Goal: Browse casually: Explore the website without a specific task or goal

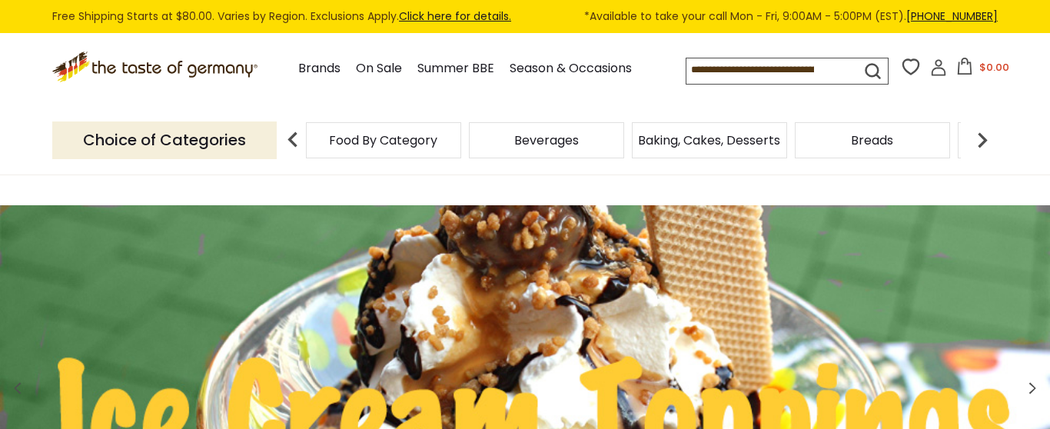
click at [295, 137] on img at bounding box center [293, 140] width 31 height 31
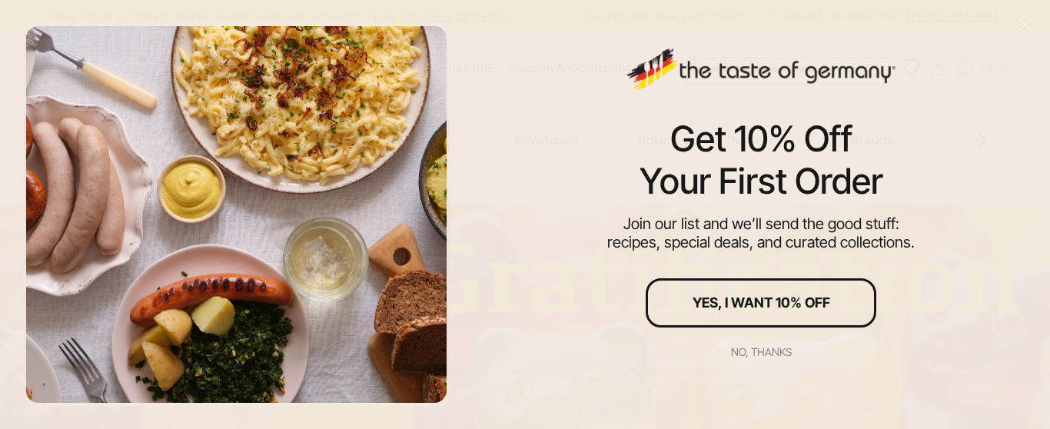
click at [763, 353] on div "No, thanks" at bounding box center [761, 352] width 61 height 11
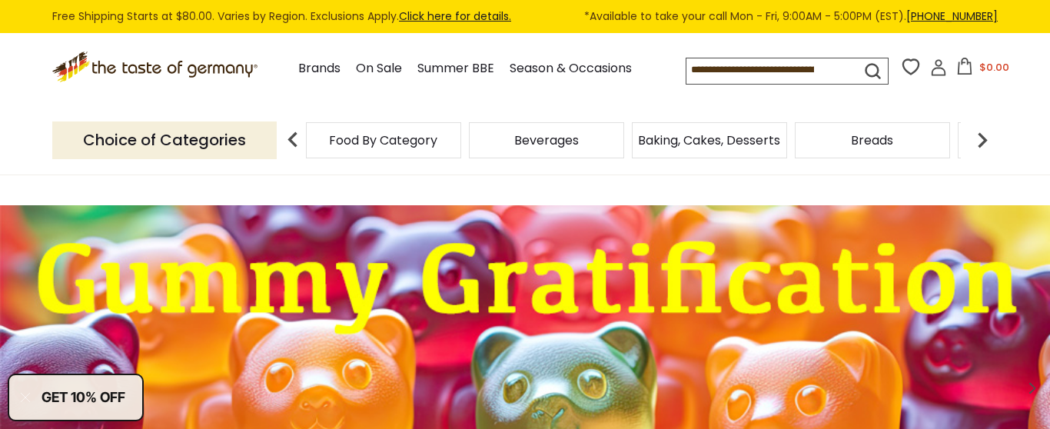
click at [981, 136] on img at bounding box center [982, 140] width 31 height 31
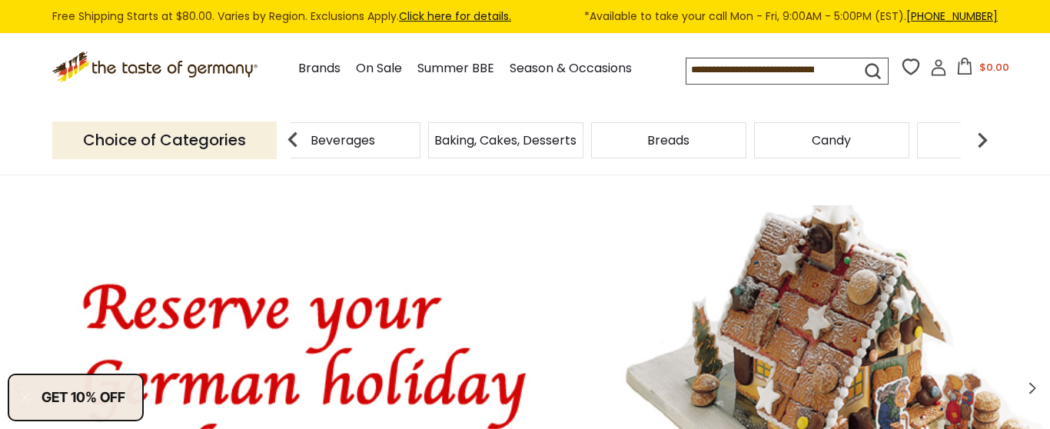
click at [294, 141] on img at bounding box center [293, 140] width 31 height 31
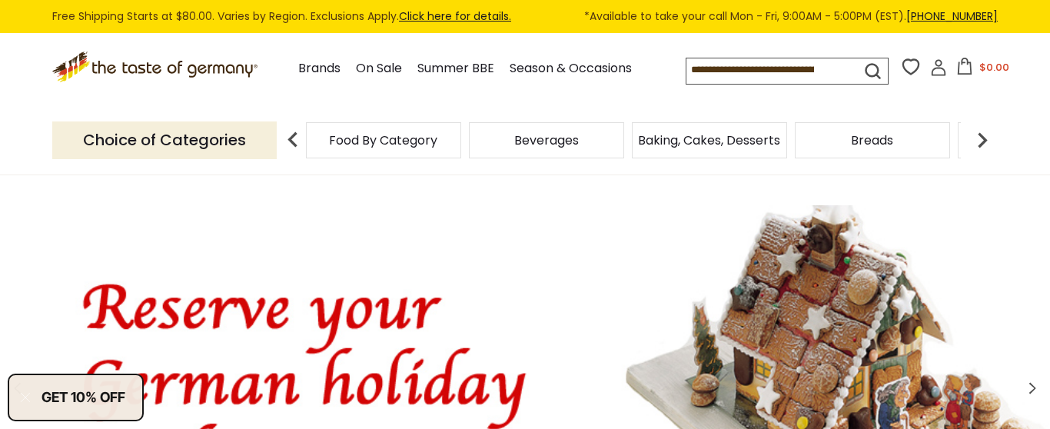
click at [293, 142] on img at bounding box center [293, 140] width 31 height 31
click at [290, 141] on img at bounding box center [293, 140] width 31 height 31
click at [981, 139] on img at bounding box center [982, 140] width 31 height 31
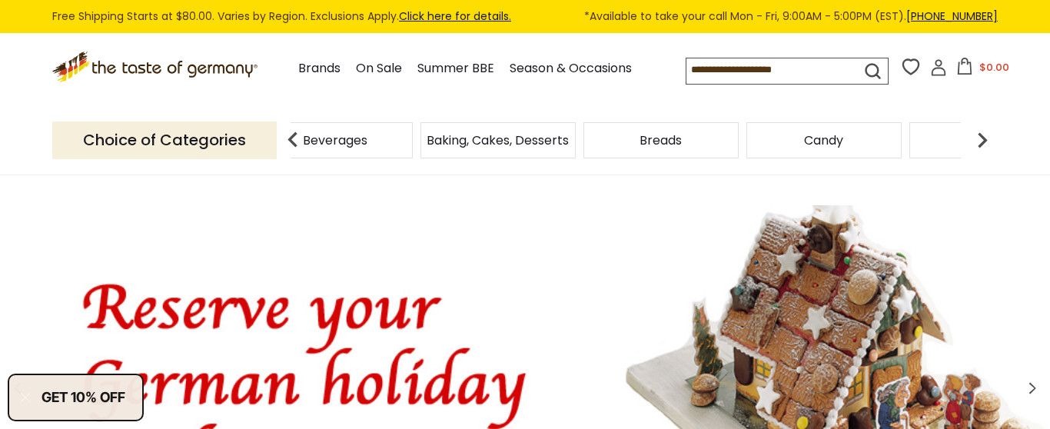
click at [291, 137] on img at bounding box center [293, 140] width 31 height 31
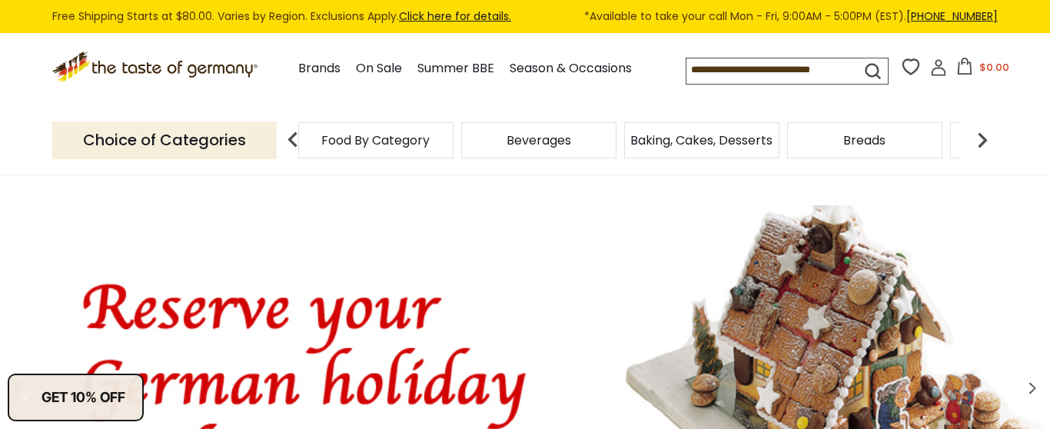
click at [291, 137] on img at bounding box center [293, 140] width 31 height 31
drag, startPoint x: 323, startPoint y: 145, endPoint x: 427, endPoint y: 151, distance: 104.0
click at [427, 151] on div "Food By Category" at bounding box center [375, 140] width 155 height 36
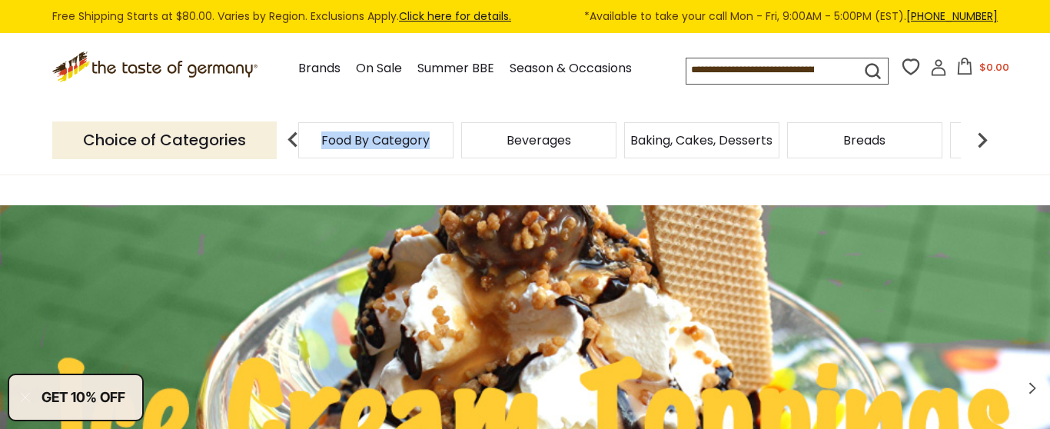
click at [290, 139] on img at bounding box center [293, 140] width 31 height 31
click at [294, 133] on img at bounding box center [293, 140] width 31 height 31
